Goal: Navigation & Orientation: Find specific page/section

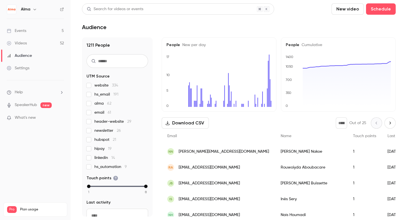
click at [30, 33] on link "Events 5" at bounding box center [35, 31] width 71 height 12
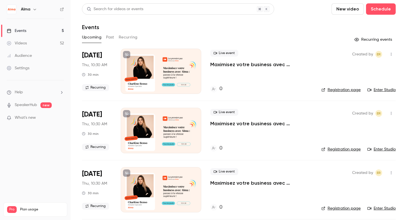
click at [124, 40] on button "Recurring" at bounding box center [128, 37] width 19 height 9
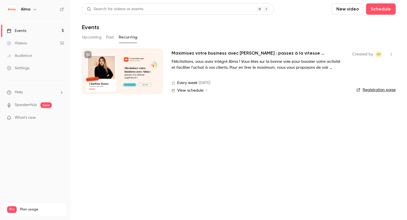
click at [104, 38] on div "Upcoming Past Recurring" at bounding box center [239, 37] width 314 height 9
click at [108, 38] on button "Past" at bounding box center [110, 37] width 8 height 9
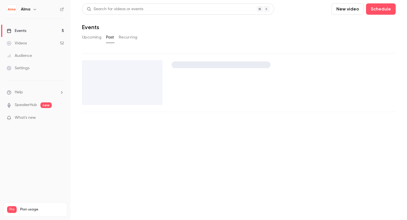
click at [94, 38] on button "Upcoming" at bounding box center [92, 37] width 20 height 9
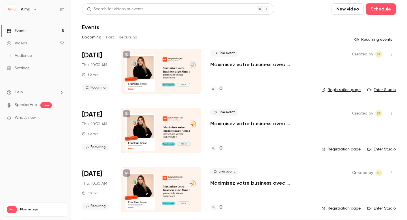
scroll to position [121, 0]
